Goal: Task Accomplishment & Management: Manage account settings

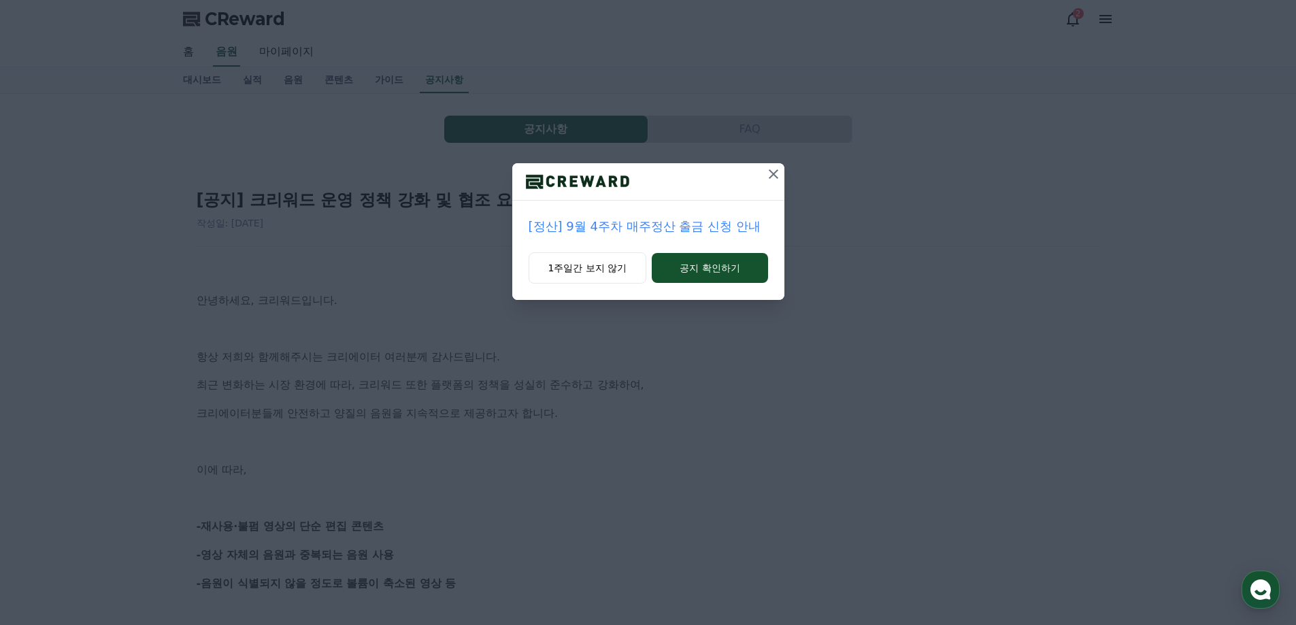
drag, startPoint x: 591, startPoint y: 272, endPoint x: 578, endPoint y: 290, distance: 22.9
click at [591, 272] on button "1주일간 보지 않기" at bounding box center [588, 267] width 118 height 31
click at [516, 342] on div "[정산] 9월 4주차 매주정산 출금 신청 안내 1주일간 보지 않기 공지 확인하기" at bounding box center [648, 312] width 1296 height 625
click at [595, 277] on button "1주일간 보지 않기" at bounding box center [588, 267] width 118 height 31
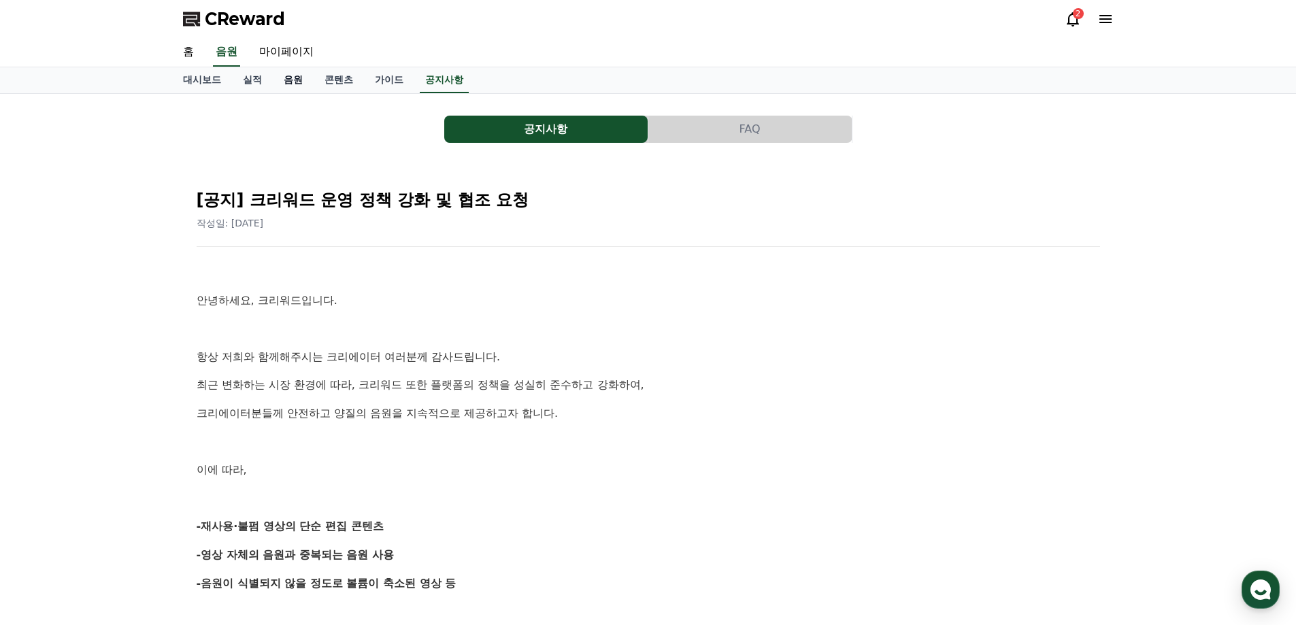
click at [288, 81] on link "음원" at bounding box center [293, 80] width 41 height 26
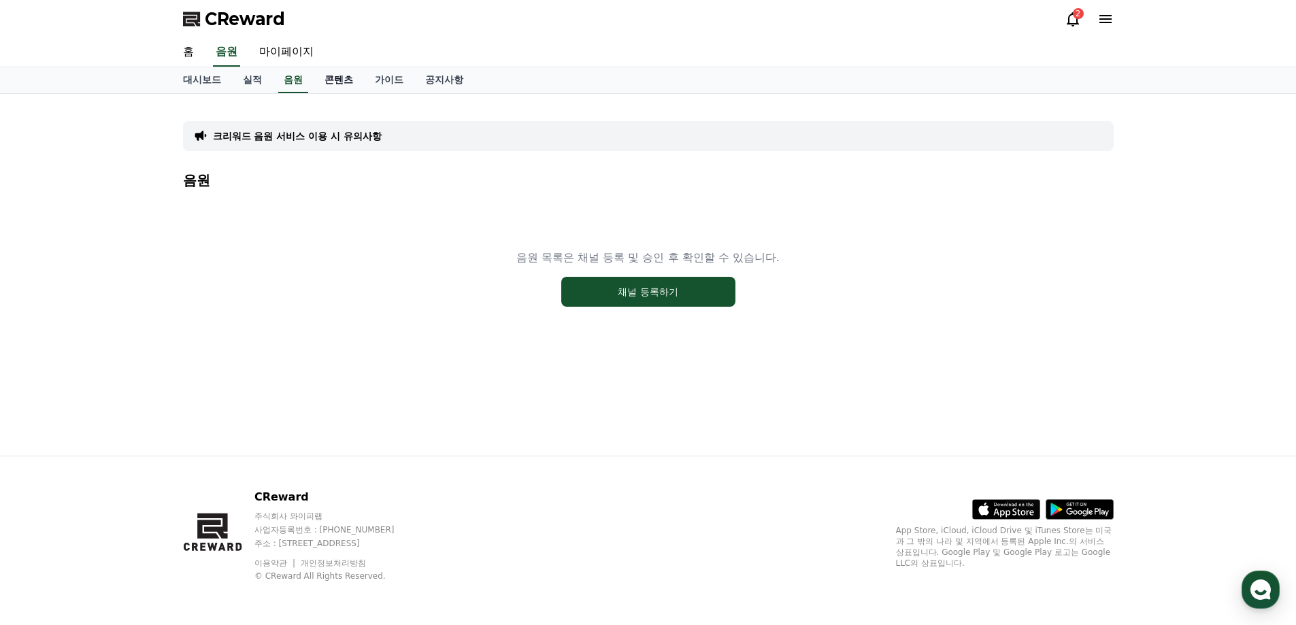
click at [341, 81] on link "콘텐츠" at bounding box center [339, 80] width 50 height 26
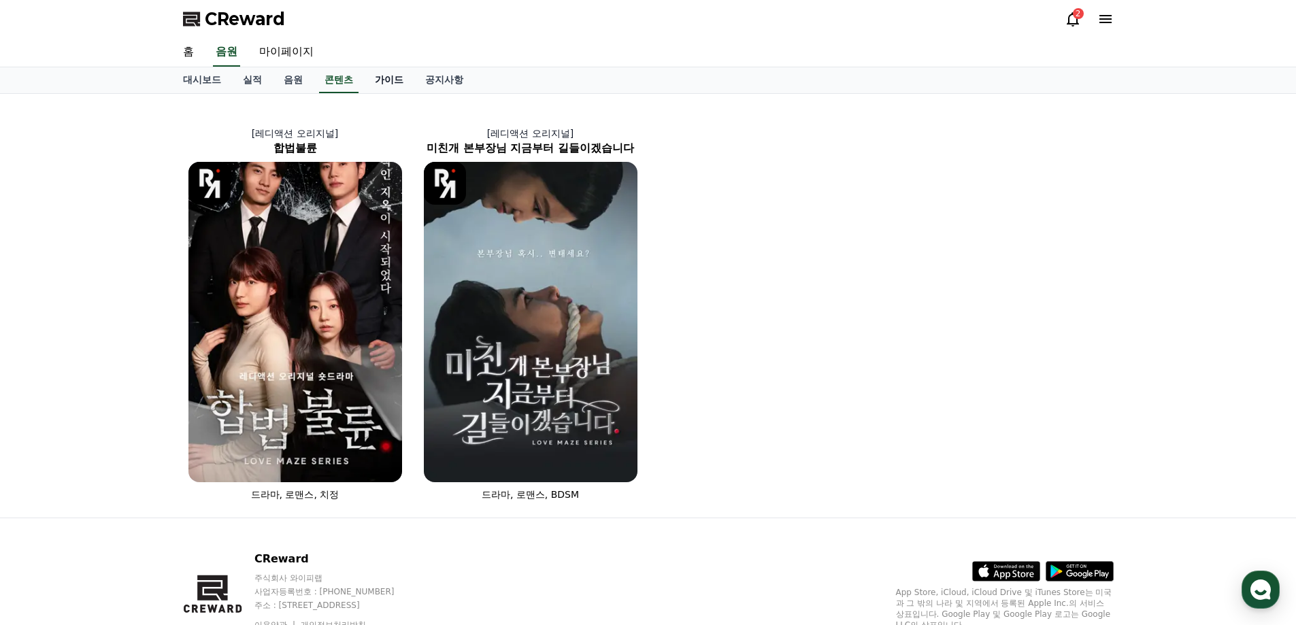
click at [386, 83] on link "가이드" at bounding box center [389, 80] width 50 height 26
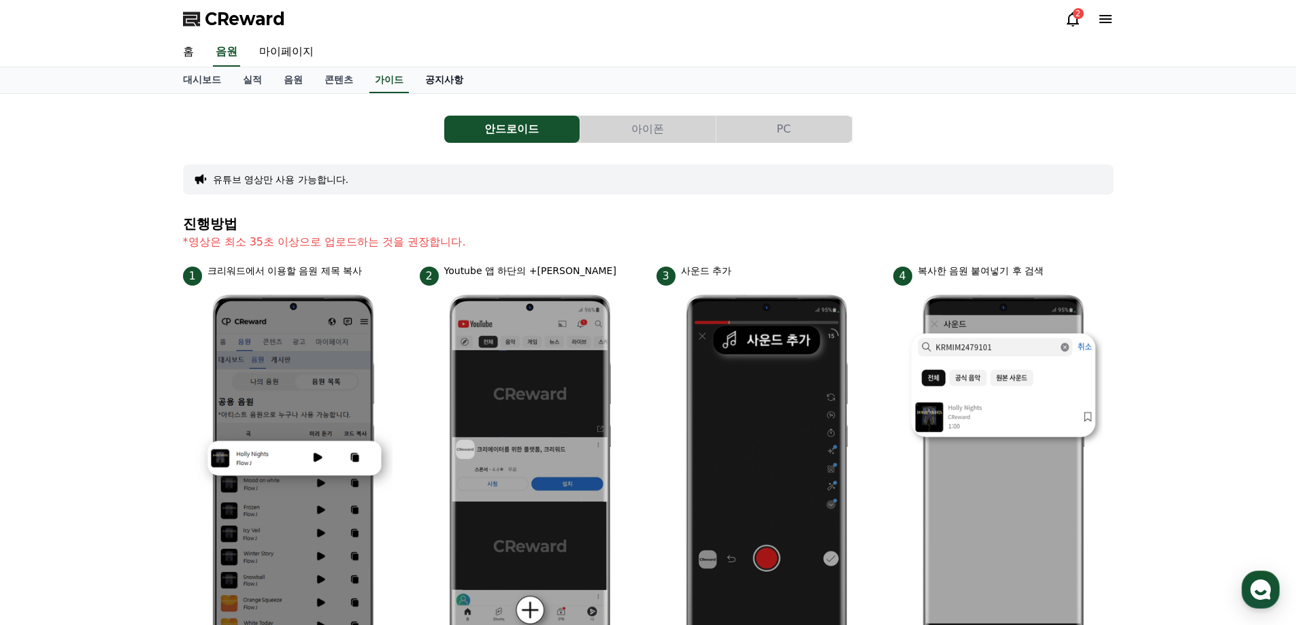
click at [442, 82] on link "공지사항" at bounding box center [444, 80] width 60 height 26
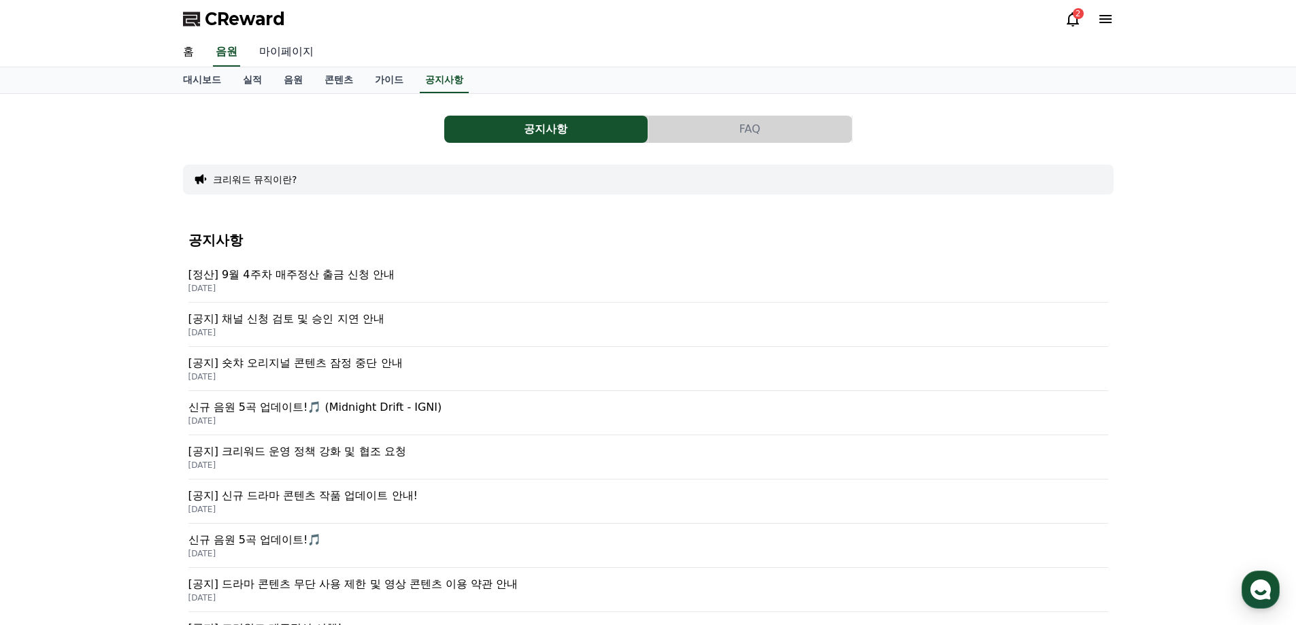
click at [288, 57] on link "마이페이지" at bounding box center [286, 52] width 76 height 29
select select "**********"
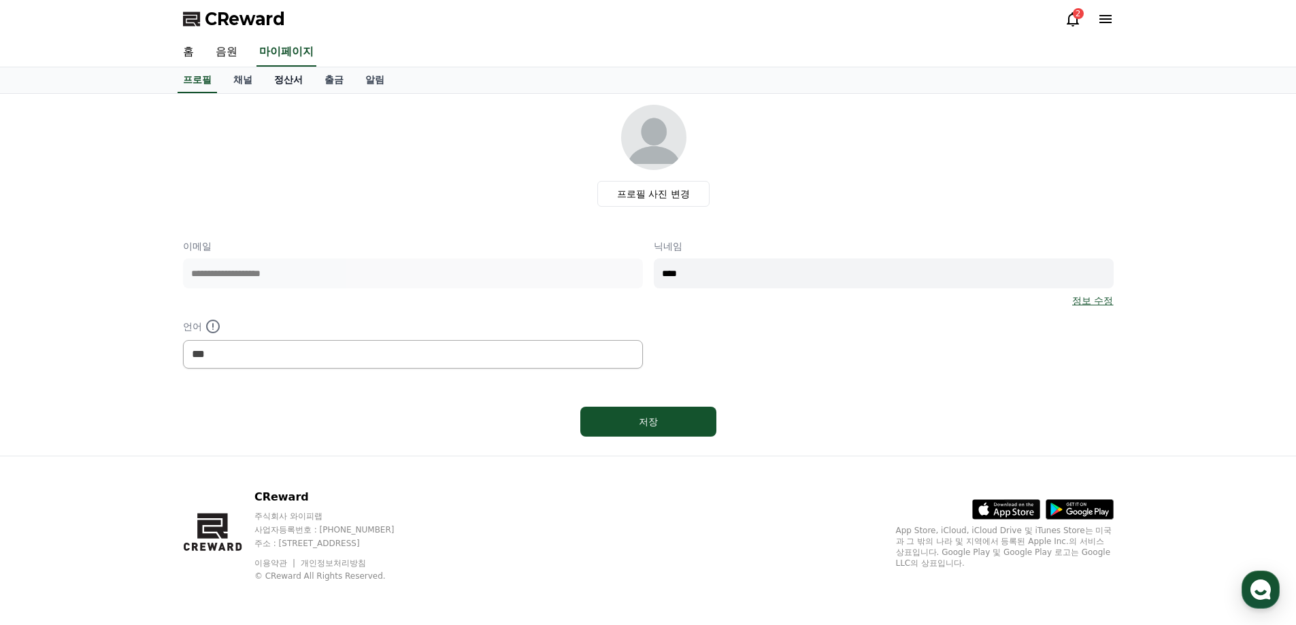
click at [291, 86] on link "정산서" at bounding box center [288, 80] width 50 height 26
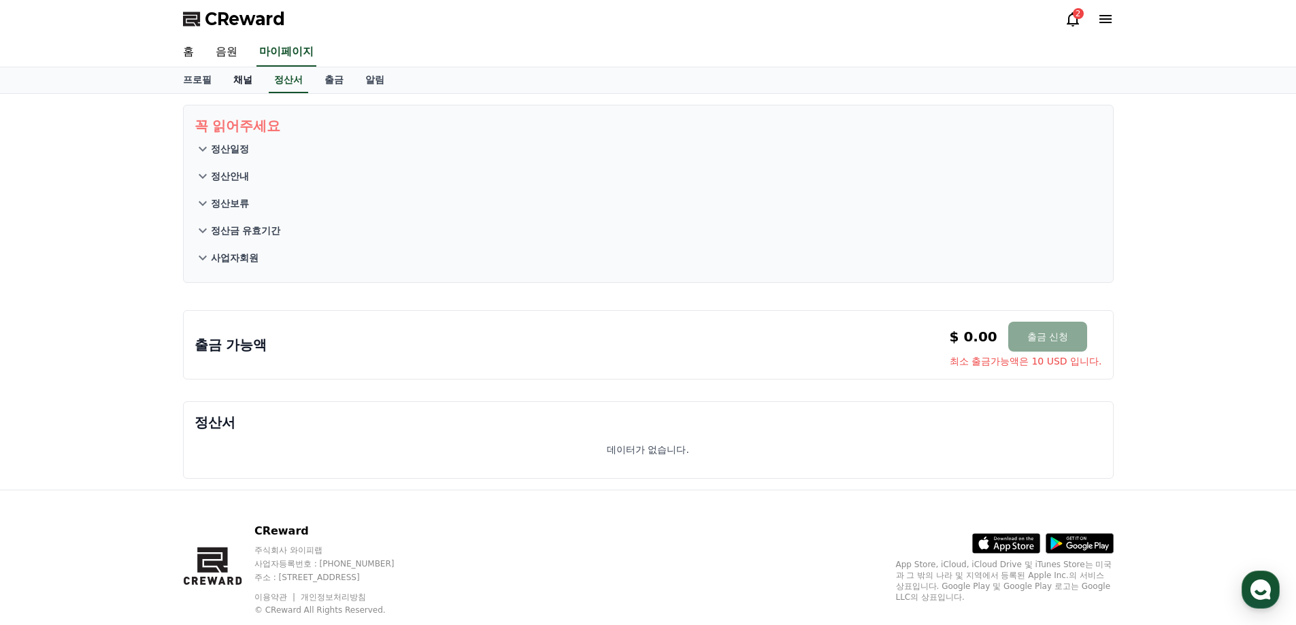
click at [242, 84] on link "채널" at bounding box center [242, 80] width 41 height 26
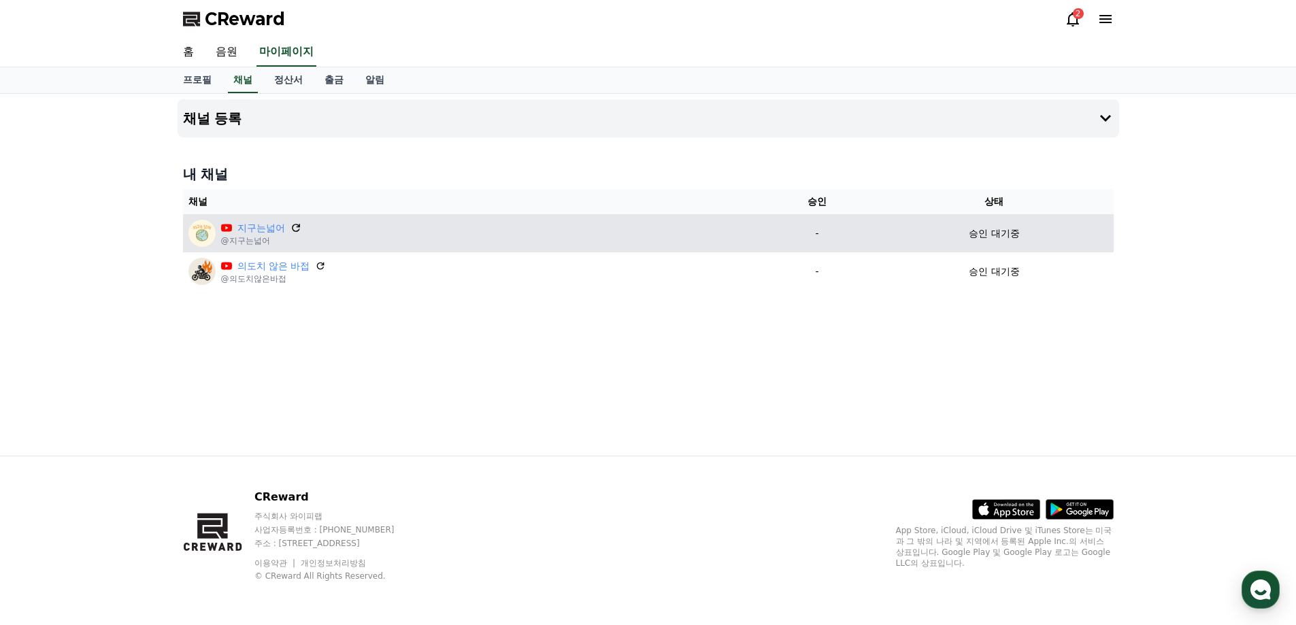
drag, startPoint x: 309, startPoint y: 217, endPoint x: 299, endPoint y: 224, distance: 11.7
click at [308, 218] on td "지구는넓어 @지구는넓어" at bounding box center [471, 233] width 576 height 38
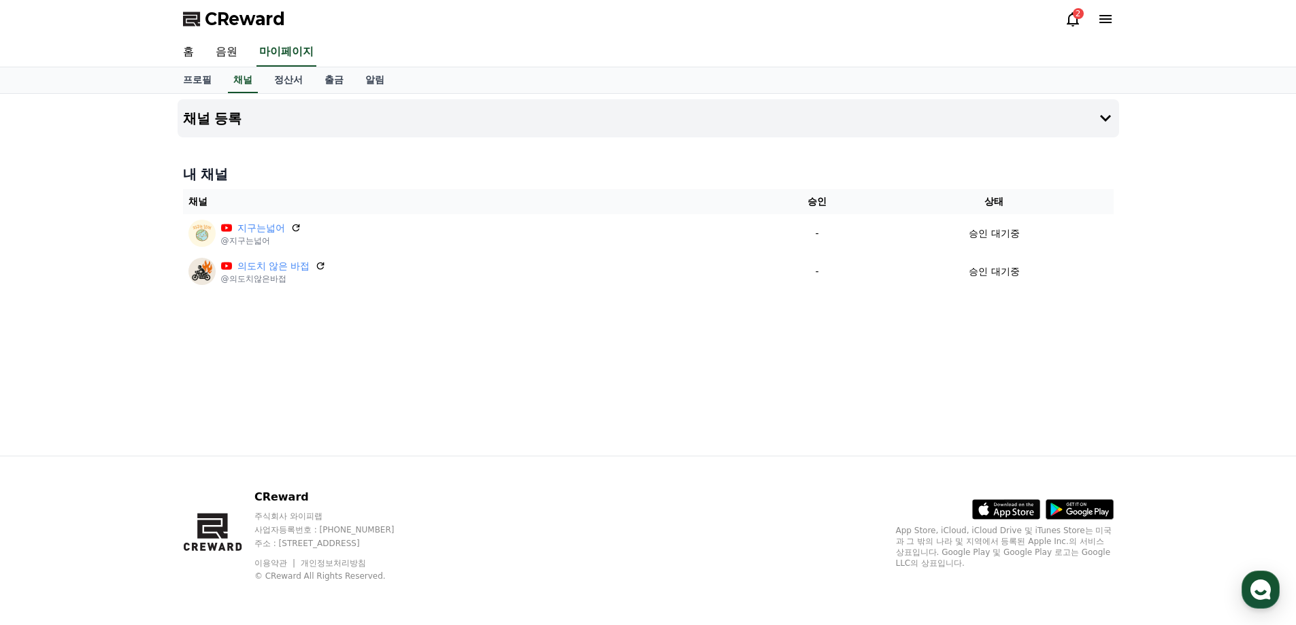
drag, startPoint x: 299, startPoint y: 224, endPoint x: 716, endPoint y: 47, distance: 452.4
click at [299, 225] on icon at bounding box center [295, 227] width 11 height 11
click at [334, 76] on link "출금" at bounding box center [334, 80] width 41 height 26
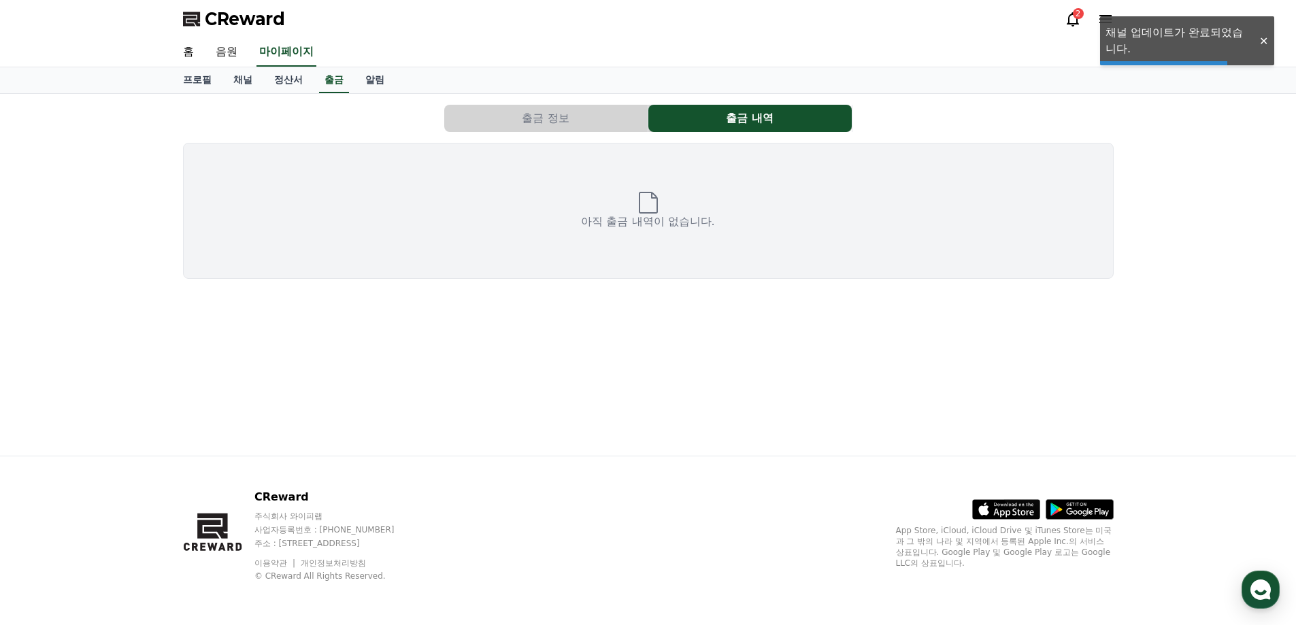
click at [403, 78] on div "프로필 채널 정산서 출금 알림" at bounding box center [648, 80] width 952 height 26
click at [250, 72] on link "채널" at bounding box center [242, 80] width 41 height 26
